Goal: Task Accomplishment & Management: Manage account settings

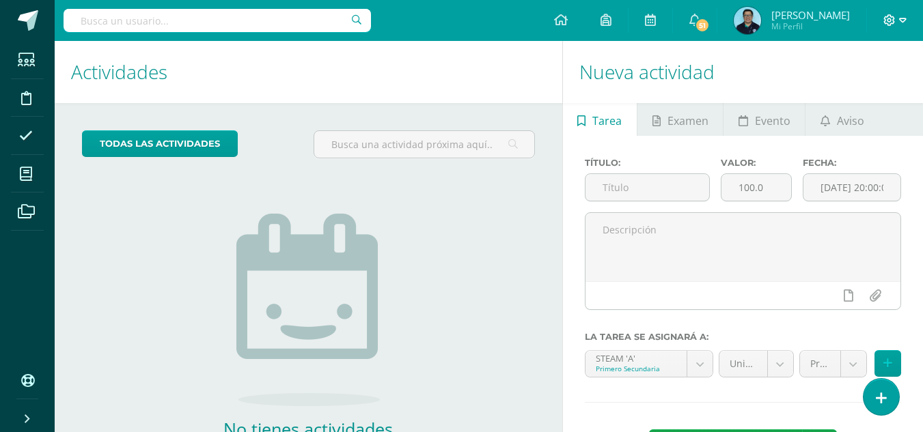
click at [890, 24] on icon at bounding box center [889, 20] width 12 height 12
click at [856, 79] on span "Configuración" at bounding box center [861, 73] width 64 height 13
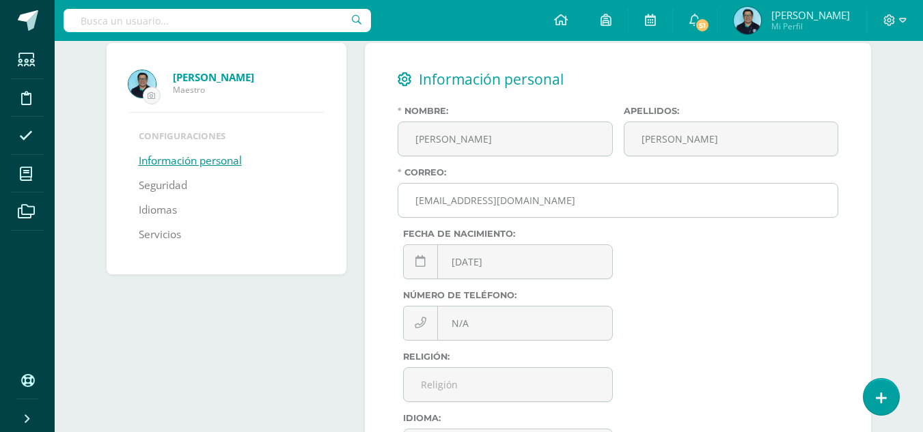
scroll to position [93, 0]
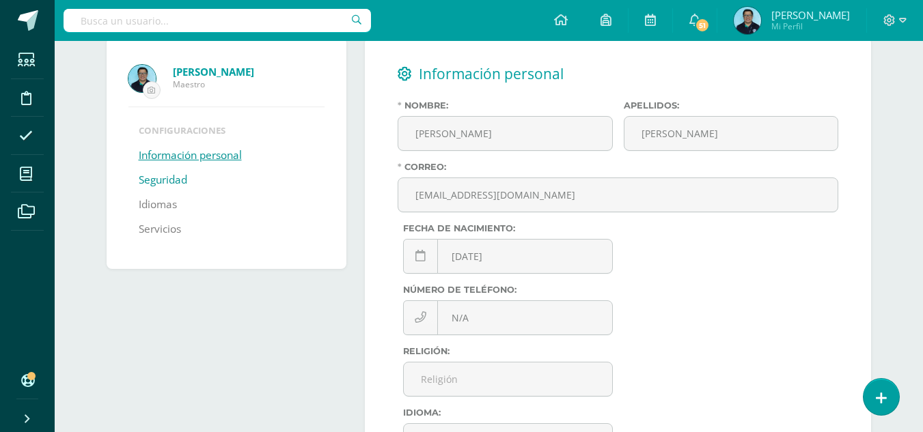
click at [172, 181] on link "Seguridad" at bounding box center [163, 180] width 49 height 25
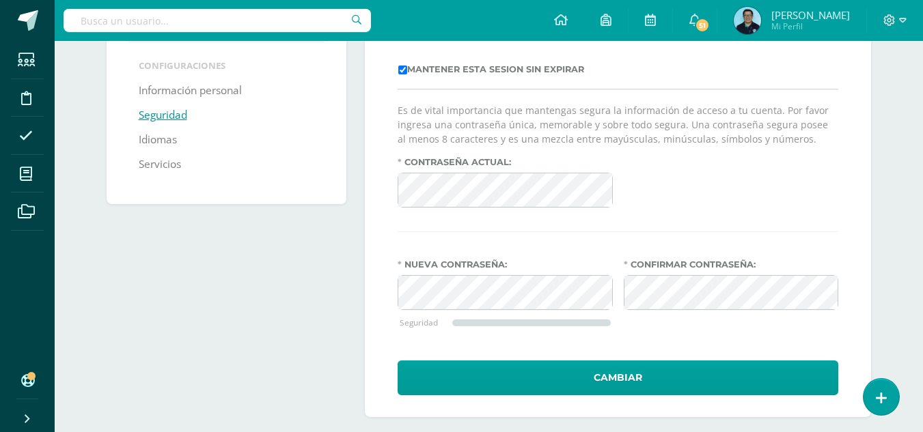
scroll to position [159, 0]
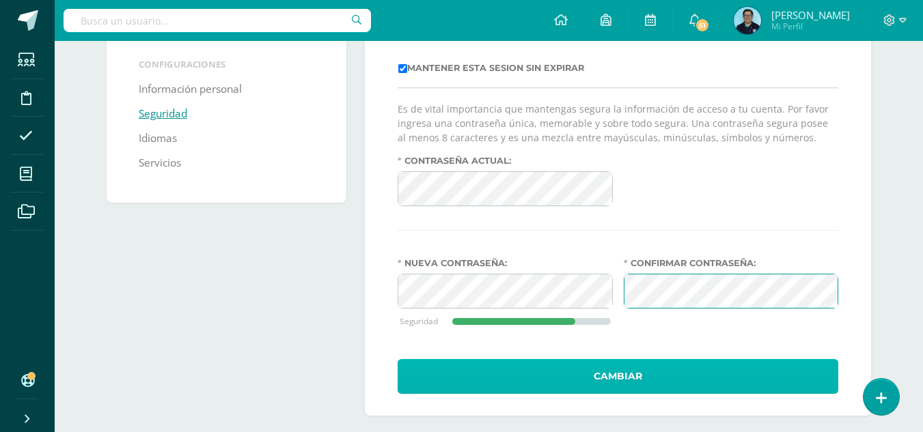
click at [604, 375] on button "Cambiar" at bounding box center [618, 376] width 441 height 35
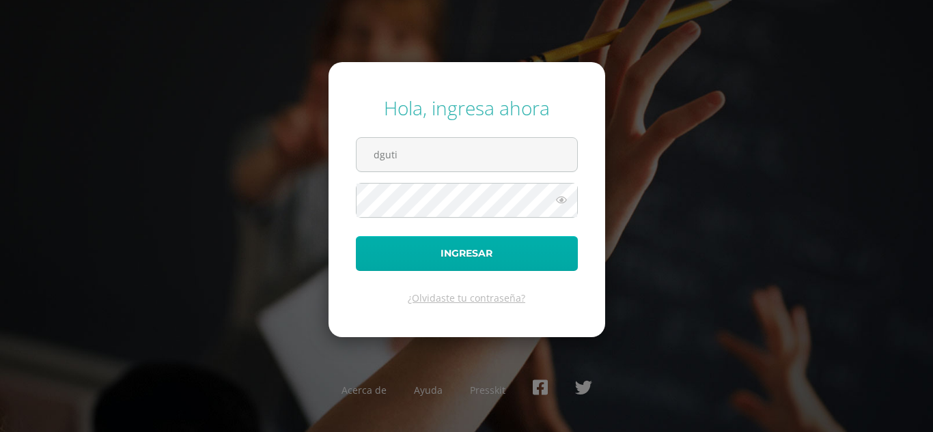
type input "[EMAIL_ADDRESS][DOMAIN_NAME]"
click at [356, 236] on button "Ingresar" at bounding box center [467, 253] width 222 height 35
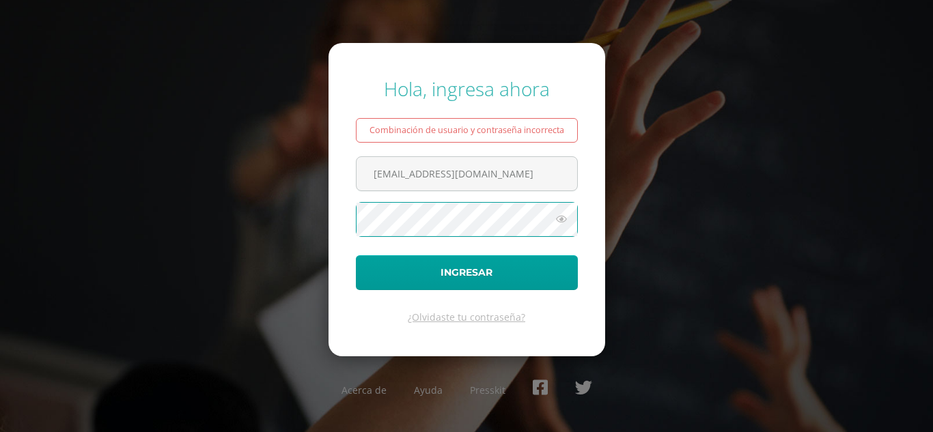
click at [356, 256] on button "Ingresar" at bounding box center [467, 273] width 222 height 35
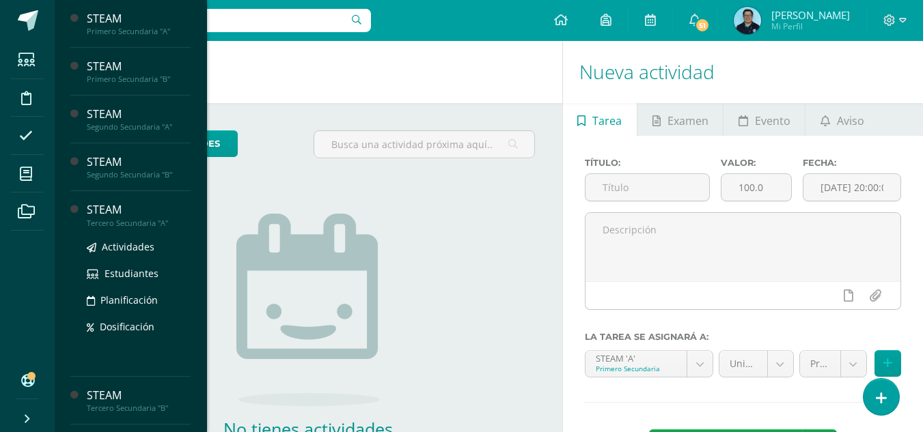
click at [136, 217] on div "STEAM" at bounding box center [139, 210] width 104 height 16
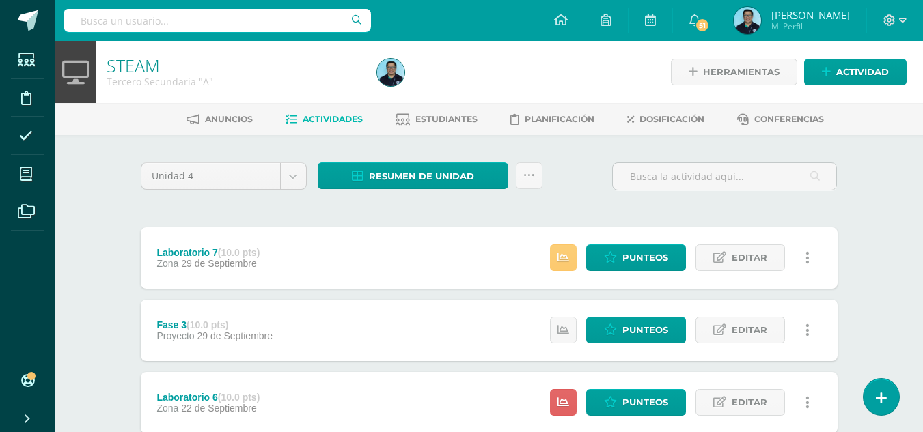
click at [527, 176] on icon at bounding box center [529, 176] width 12 height 12
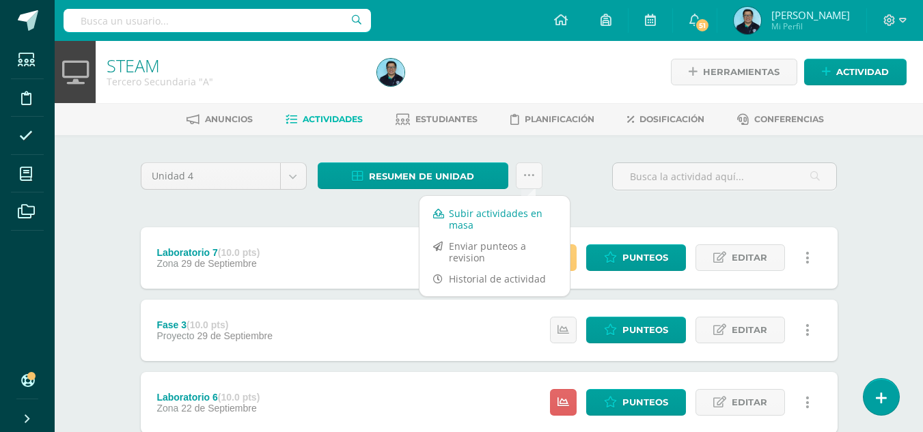
click at [480, 217] on link "Subir actividades en masa" at bounding box center [494, 219] width 150 height 33
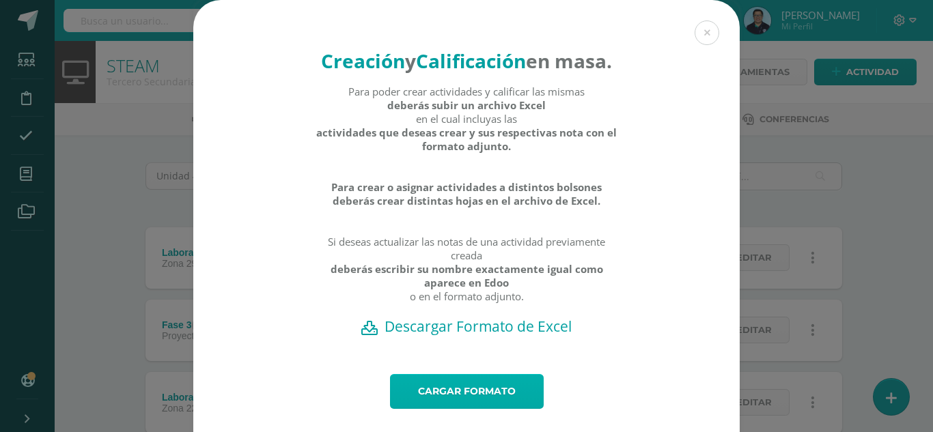
click at [458, 409] on link "Cargar formato" at bounding box center [467, 391] width 154 height 35
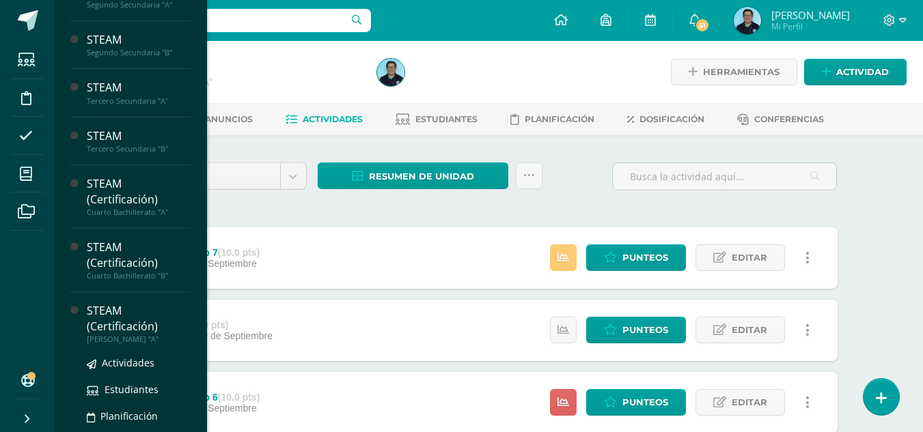
scroll to position [122, 0]
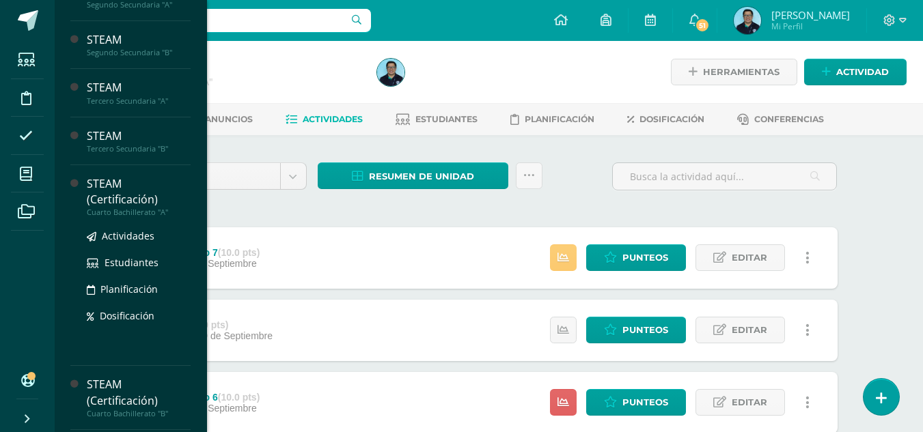
click at [107, 193] on div "STEAM (Certificación)" at bounding box center [139, 191] width 104 height 31
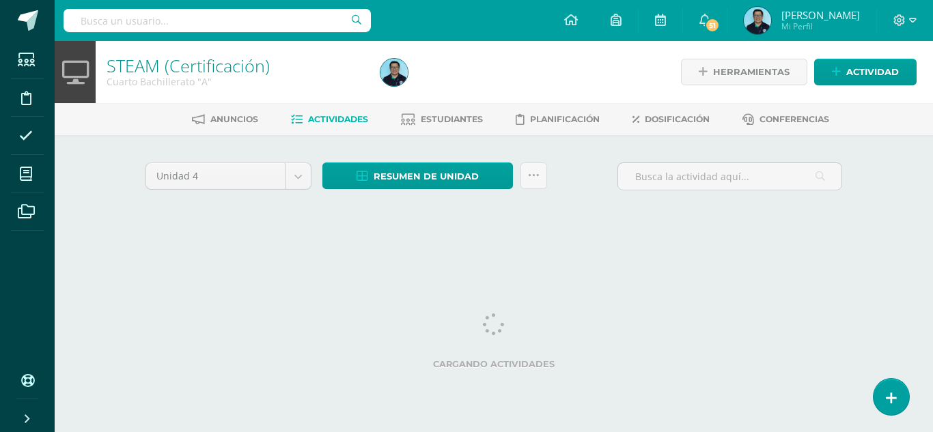
click at [523, 77] on div at bounding box center [514, 72] width 279 height 62
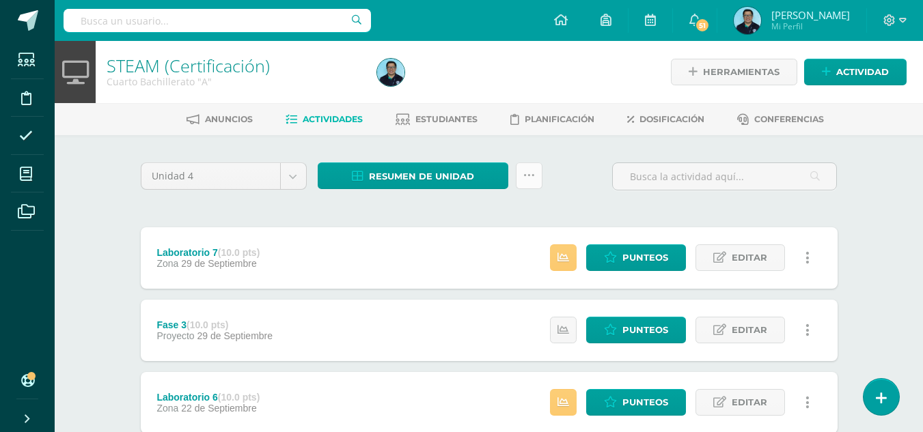
click at [528, 174] on icon at bounding box center [529, 176] width 12 height 12
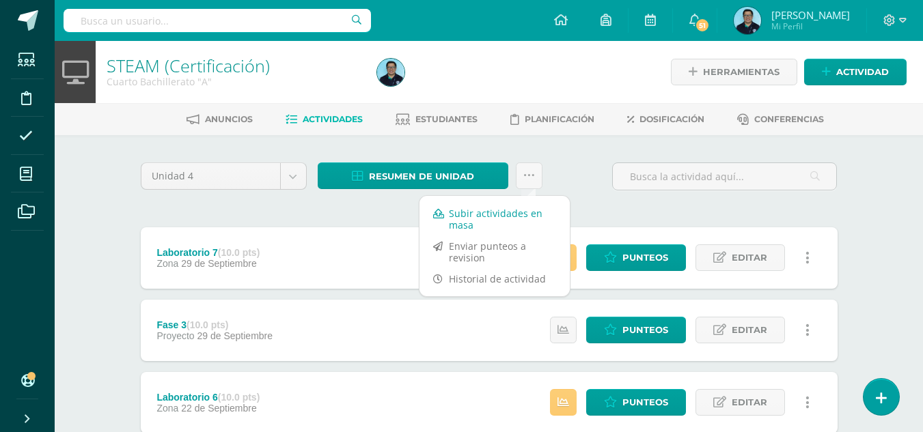
click at [469, 214] on link "Subir actividades en masa" at bounding box center [494, 219] width 150 height 33
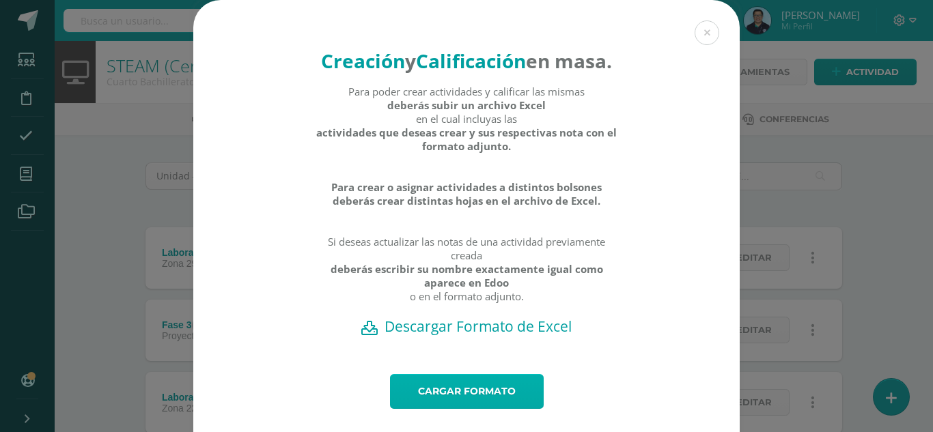
click at [447, 409] on link "Cargar formato" at bounding box center [467, 391] width 154 height 35
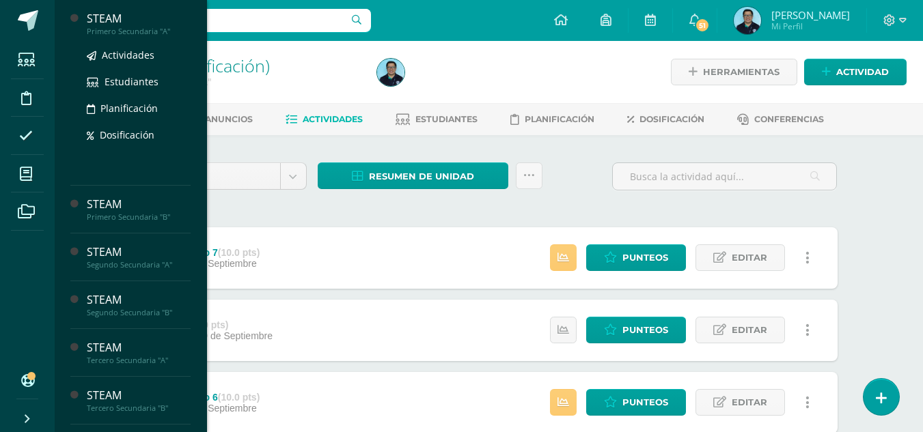
click at [128, 27] on div "Primero Secundaria "A"" at bounding box center [139, 32] width 104 height 10
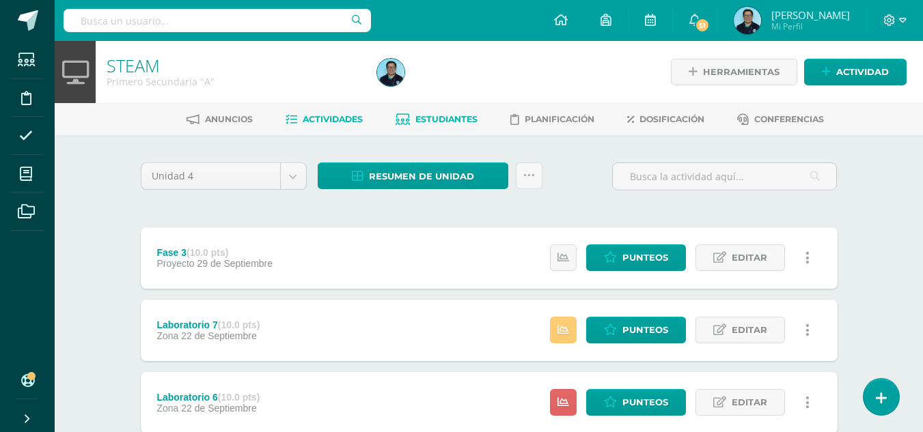
click at [440, 118] on span "Estudiantes" at bounding box center [446, 119] width 62 height 10
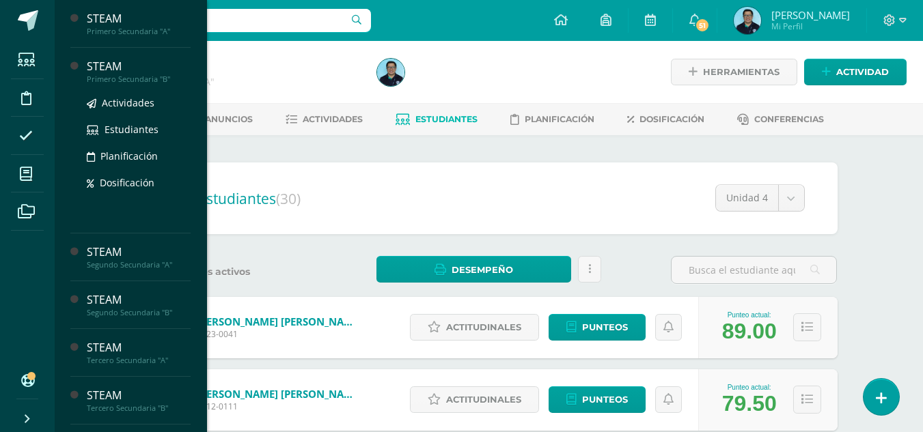
click at [130, 75] on div "Primero Secundaria "B"" at bounding box center [139, 79] width 104 height 10
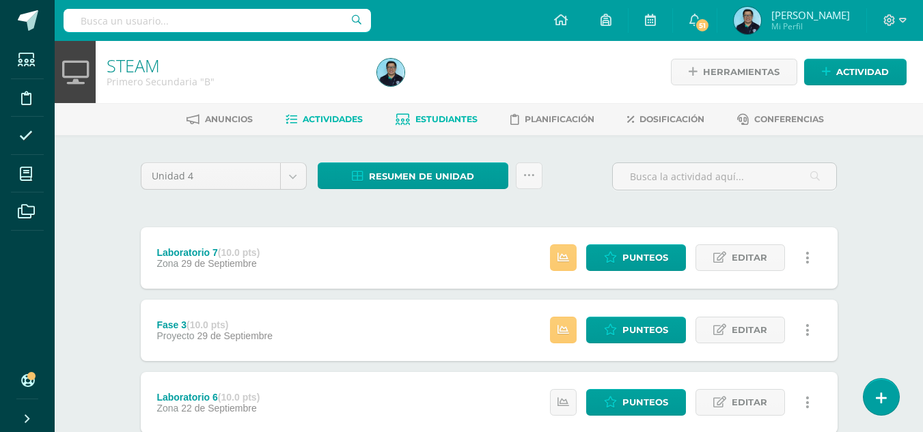
click at [452, 118] on span "Estudiantes" at bounding box center [446, 119] width 62 height 10
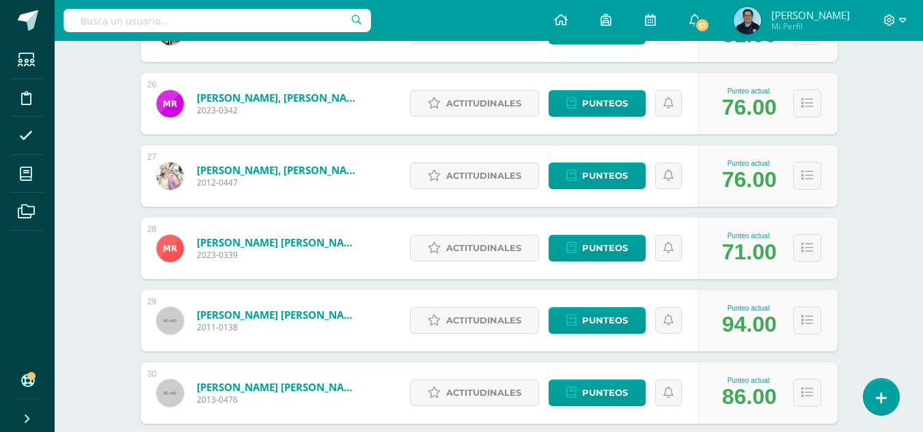
scroll to position [2117, 0]
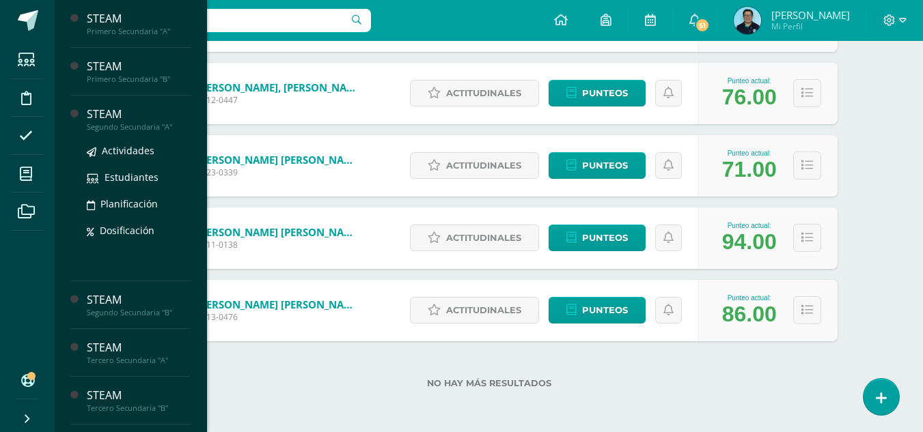
click at [100, 117] on div "STEAM" at bounding box center [139, 115] width 104 height 16
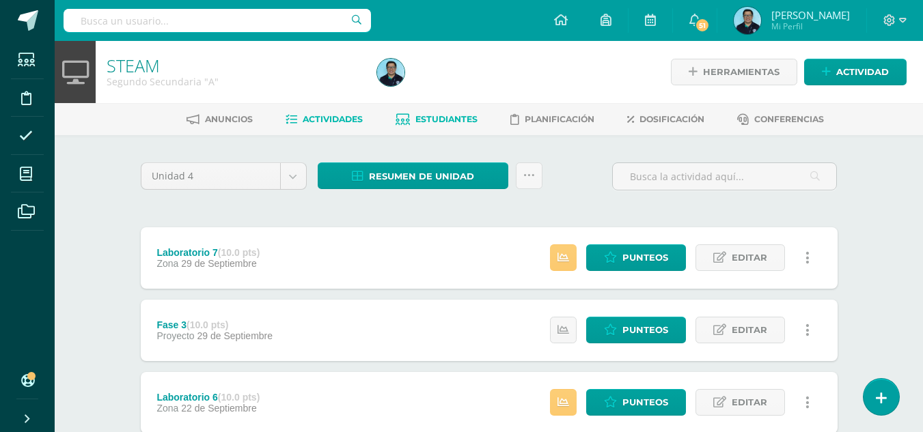
click at [445, 117] on span "Estudiantes" at bounding box center [446, 119] width 62 height 10
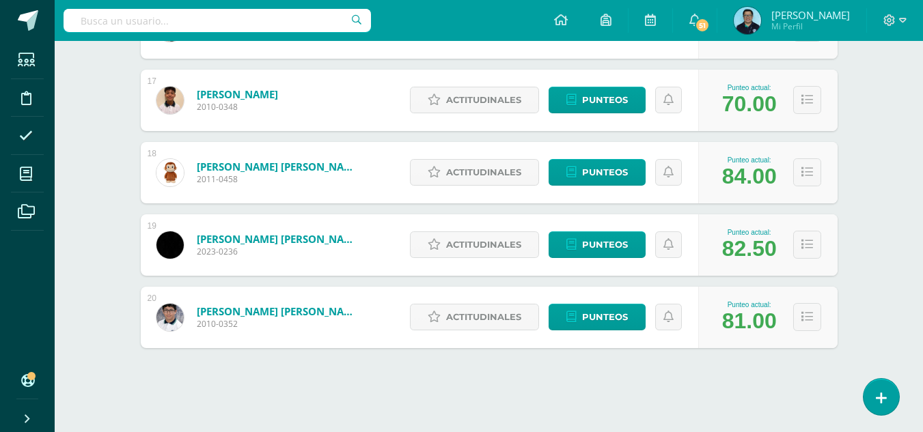
scroll to position [1388, 0]
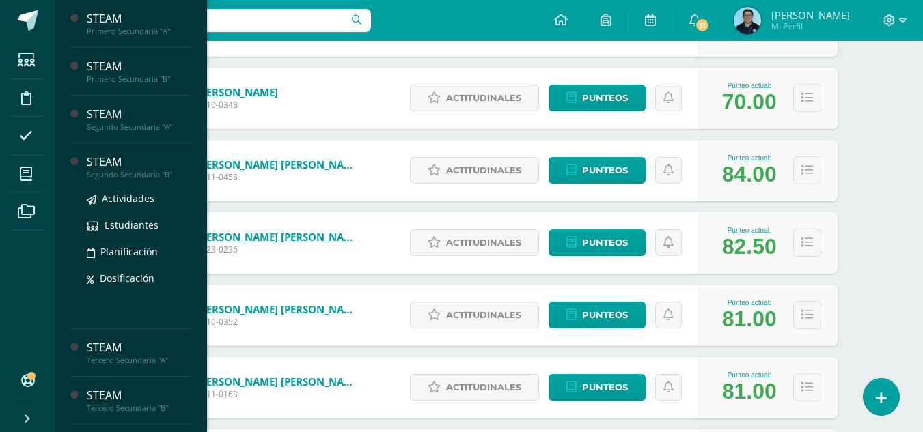
click at [108, 165] on div "STEAM" at bounding box center [139, 162] width 104 height 16
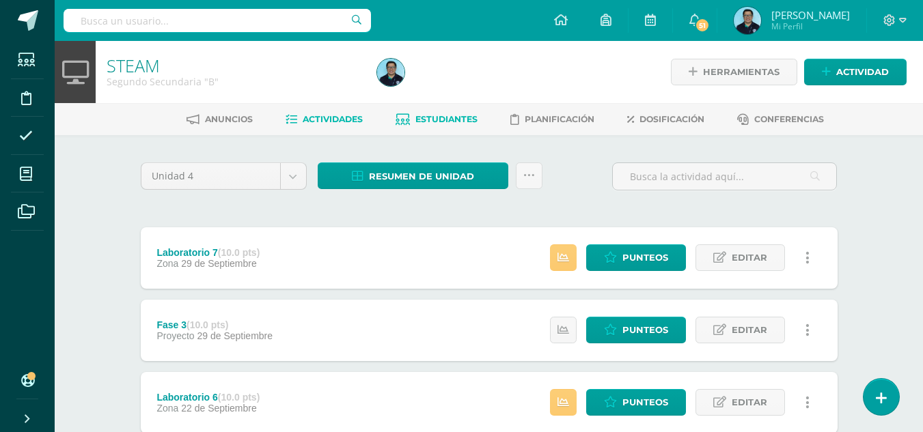
click at [423, 120] on span "Estudiantes" at bounding box center [446, 119] width 62 height 10
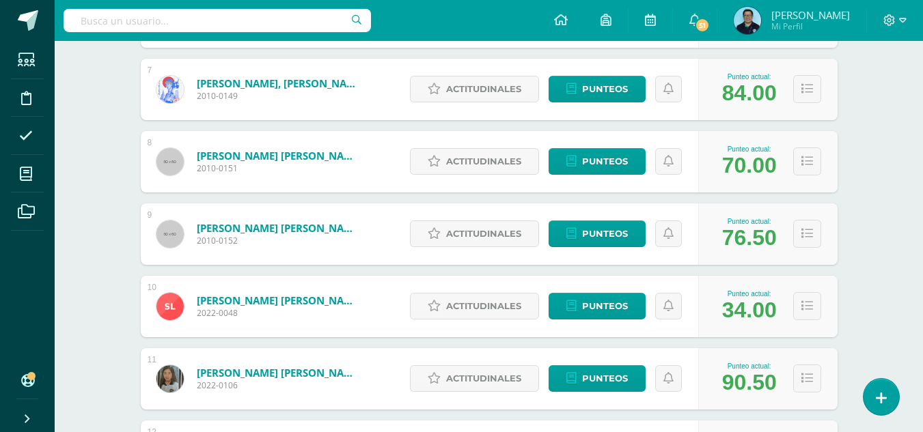
scroll to position [674, 0]
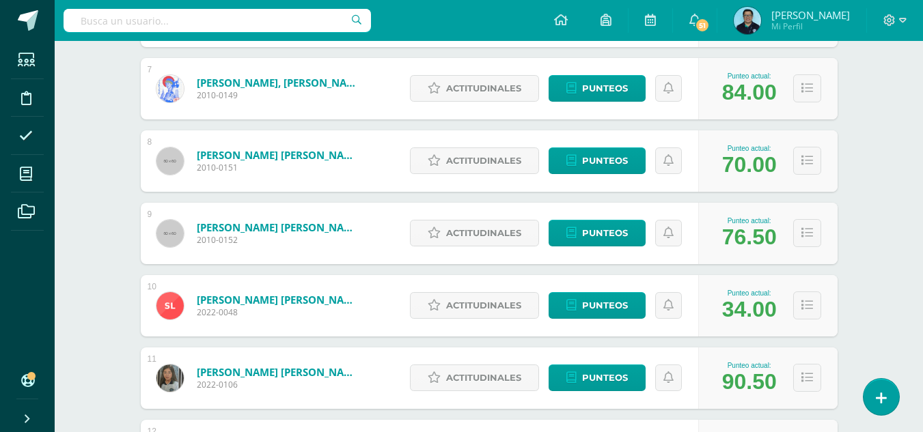
click at [551, 15] on div "Configuración Cerrar sesión [PERSON_NAME] Mi Perfil 51 51 Avisos 739 avisos sin…" at bounding box center [489, 20] width 868 height 41
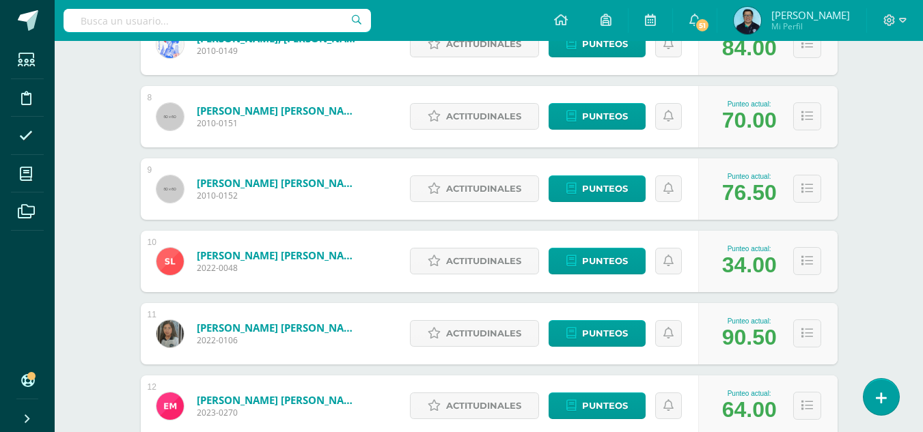
scroll to position [720, 0]
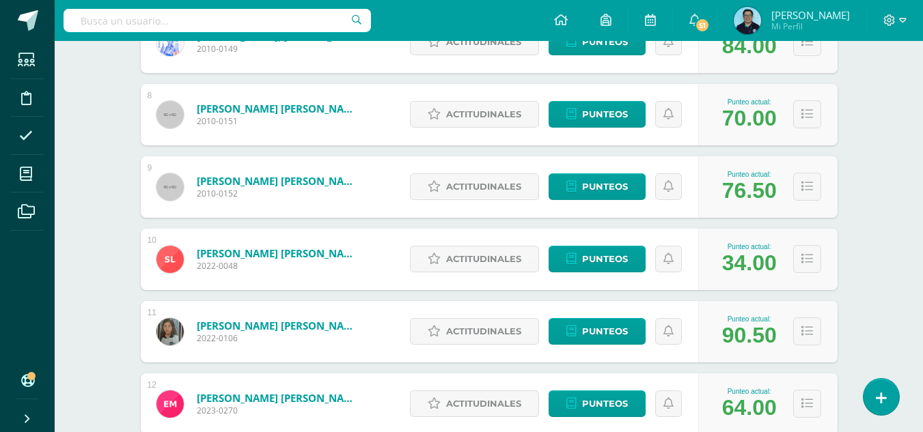
click at [878, 282] on div "STEAM Segundo Secundaria "B" Herramientas Detalle de asistencias Actividad Anun…" at bounding box center [489, 394] width 868 height 2147
